Goal: Task Accomplishment & Management: Manage account settings

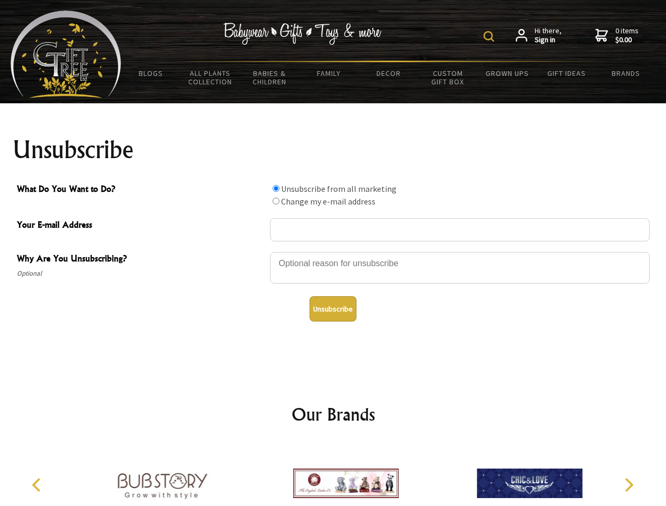
click at [490, 36] on img at bounding box center [489, 36] width 11 height 11
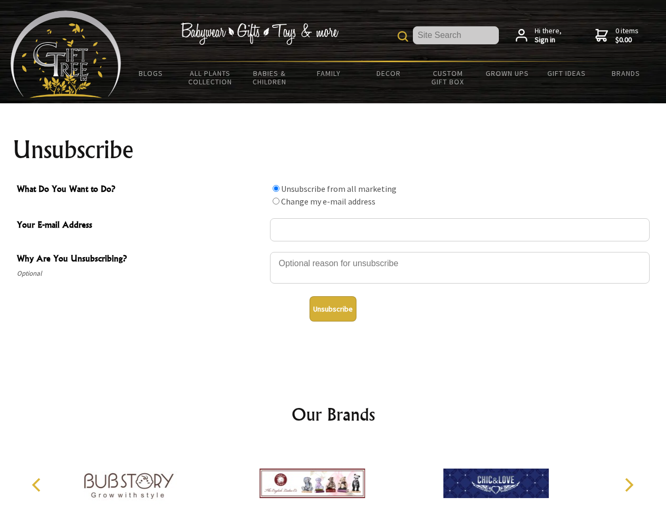
click at [333, 252] on div at bounding box center [460, 269] width 380 height 37
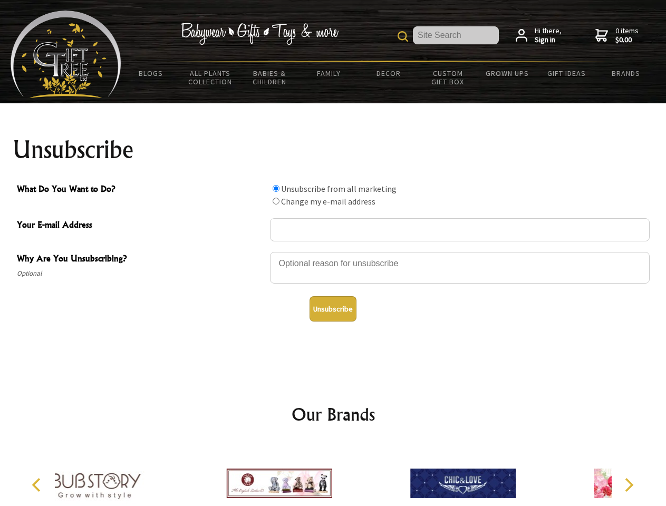
click at [276, 188] on input "What Do You Want to Do?" at bounding box center [276, 188] width 7 height 7
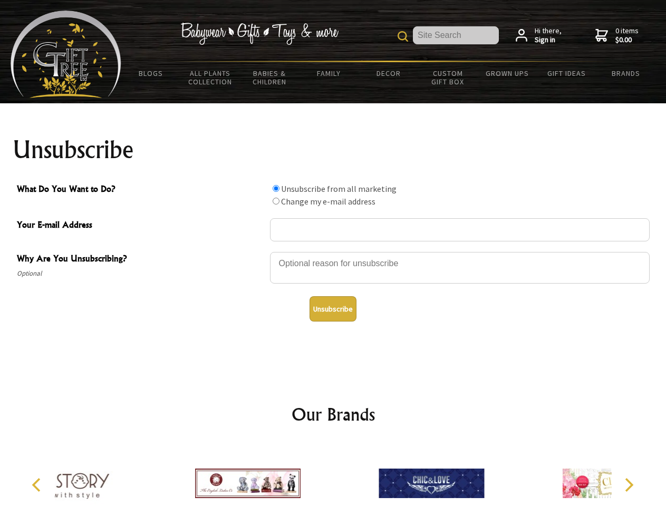
click at [276, 201] on input "What Do You Want to Do?" at bounding box center [276, 201] width 7 height 7
radio input "true"
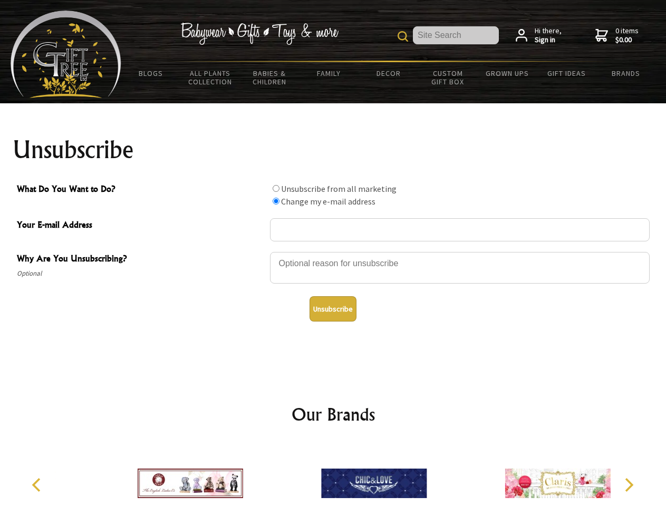
click at [333, 309] on button "Unsubscribe" at bounding box center [333, 308] width 47 height 25
click at [38, 485] on icon "Previous" at bounding box center [38, 485] width 14 height 14
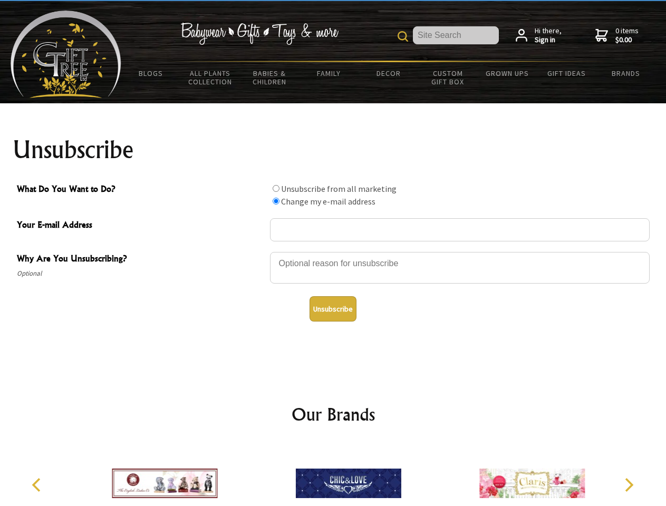
click at [629, 485] on icon "Next" at bounding box center [628, 485] width 14 height 14
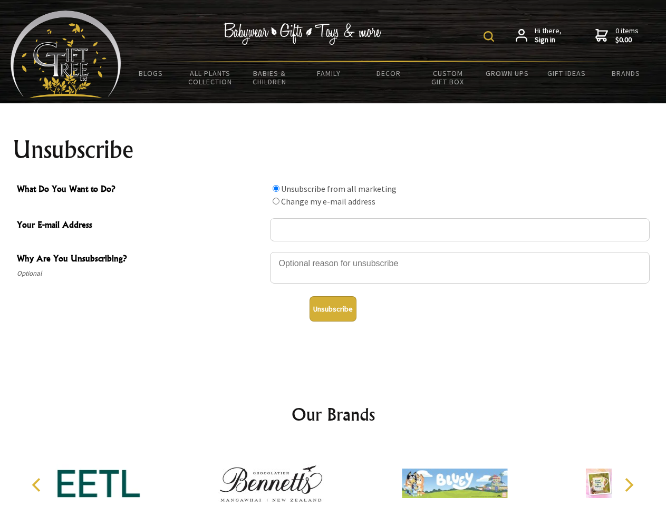
click at [490, 36] on img at bounding box center [489, 36] width 11 height 11
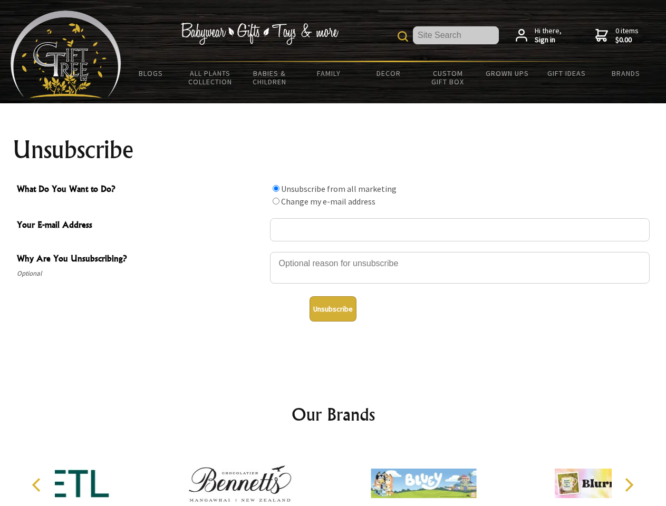
click at [333, 252] on div at bounding box center [460, 269] width 380 height 37
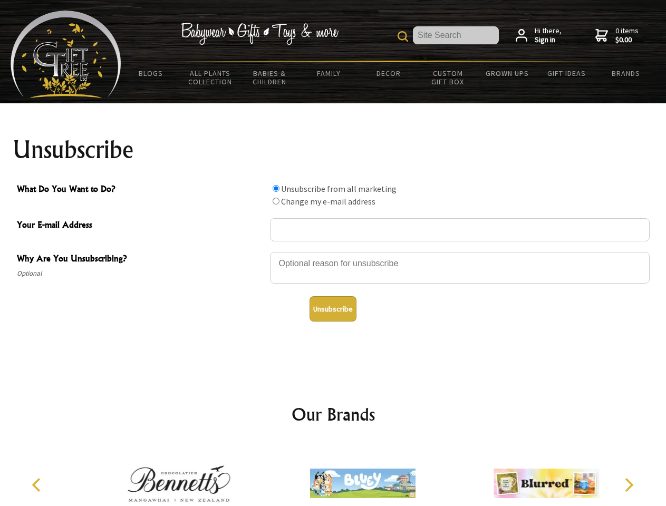
click at [276, 188] on input "What Do You Want to Do?" at bounding box center [276, 188] width 7 height 7
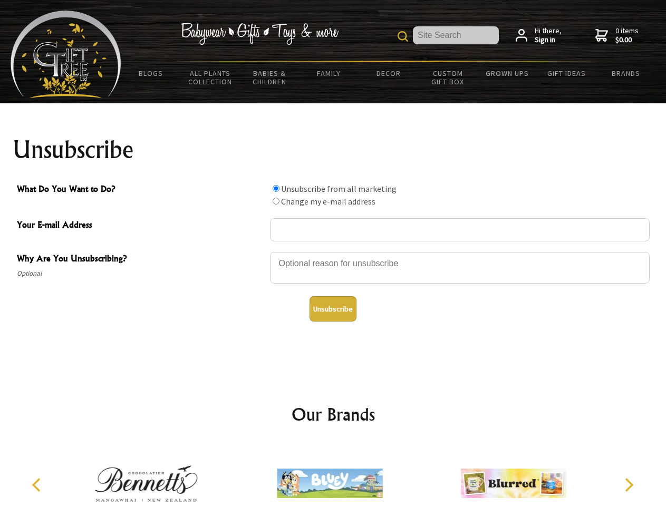
click at [276, 201] on input "What Do You Want to Do?" at bounding box center [276, 201] width 7 height 7
radio input "true"
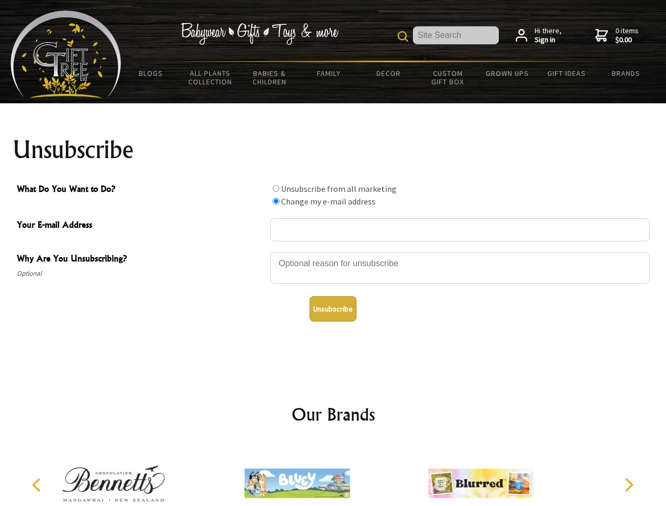
click at [333, 309] on button "Unsubscribe" at bounding box center [333, 308] width 47 height 25
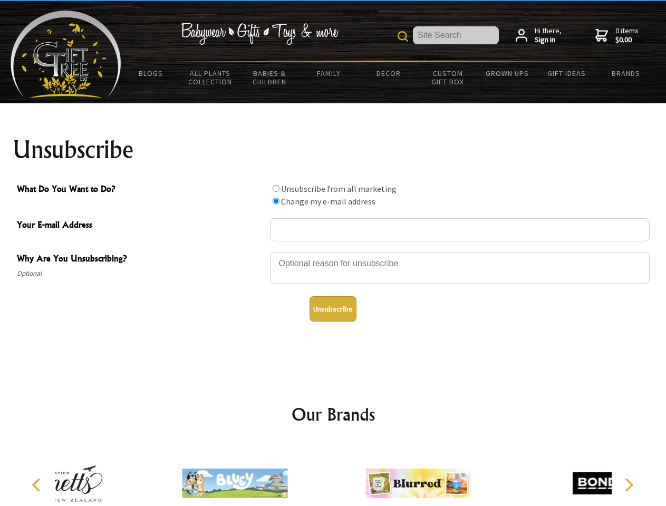
click at [38, 485] on icon "Previous" at bounding box center [38, 485] width 14 height 14
click at [629, 485] on icon "Next" at bounding box center [628, 485] width 14 height 14
